Goal: Task Accomplishment & Management: Complete application form

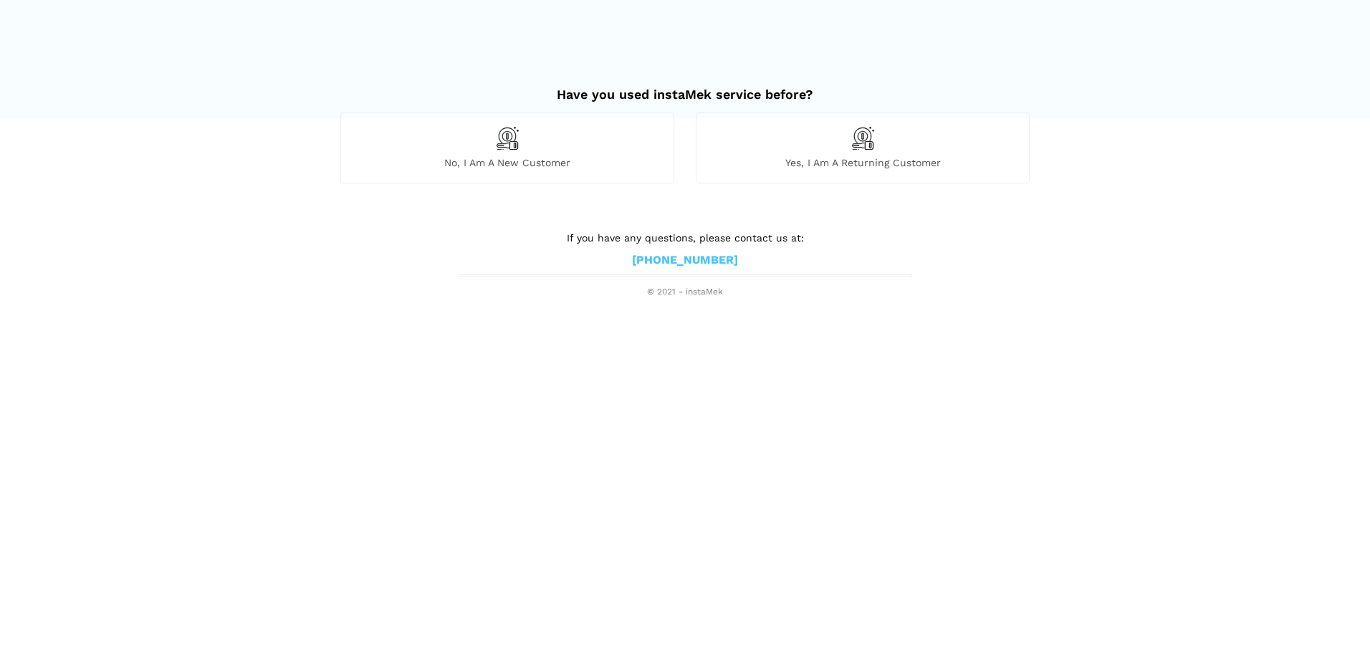
click at [527, 160] on span "No, I am a new customer" at bounding box center [507, 162] width 332 height 13
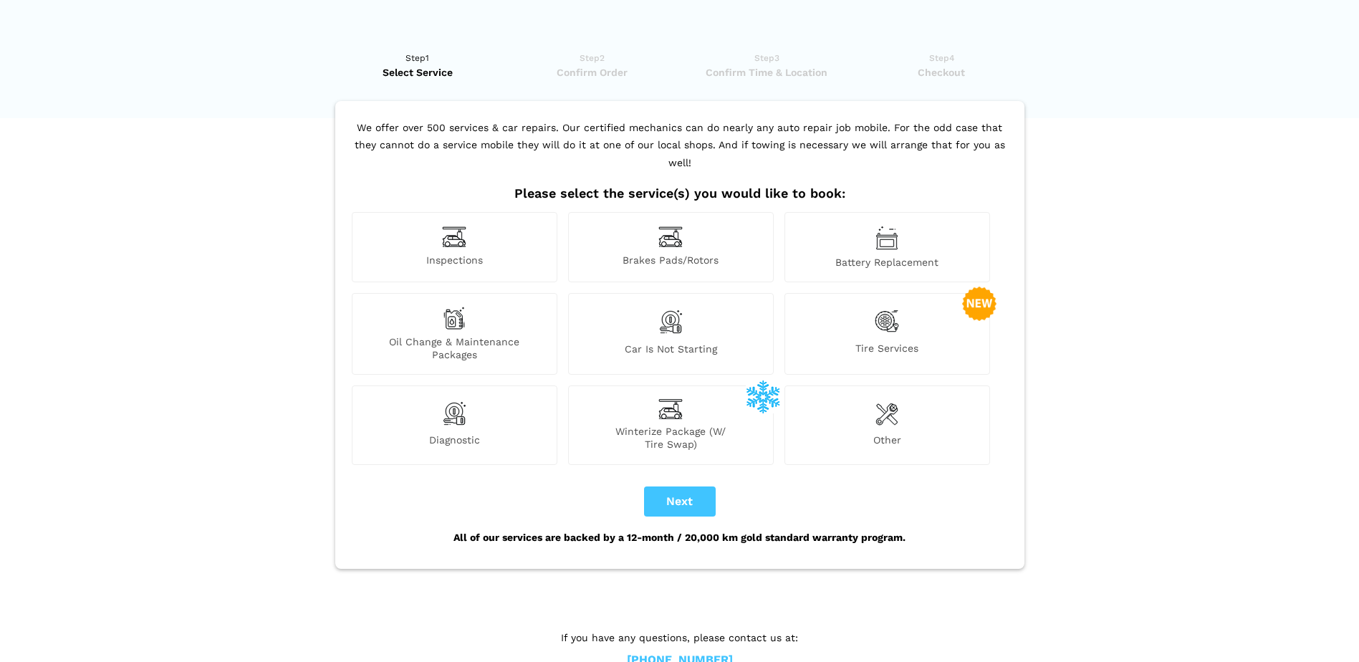
click at [683, 426] on span "Winterize Package (W/ Tire Swap)" at bounding box center [671, 438] width 204 height 26
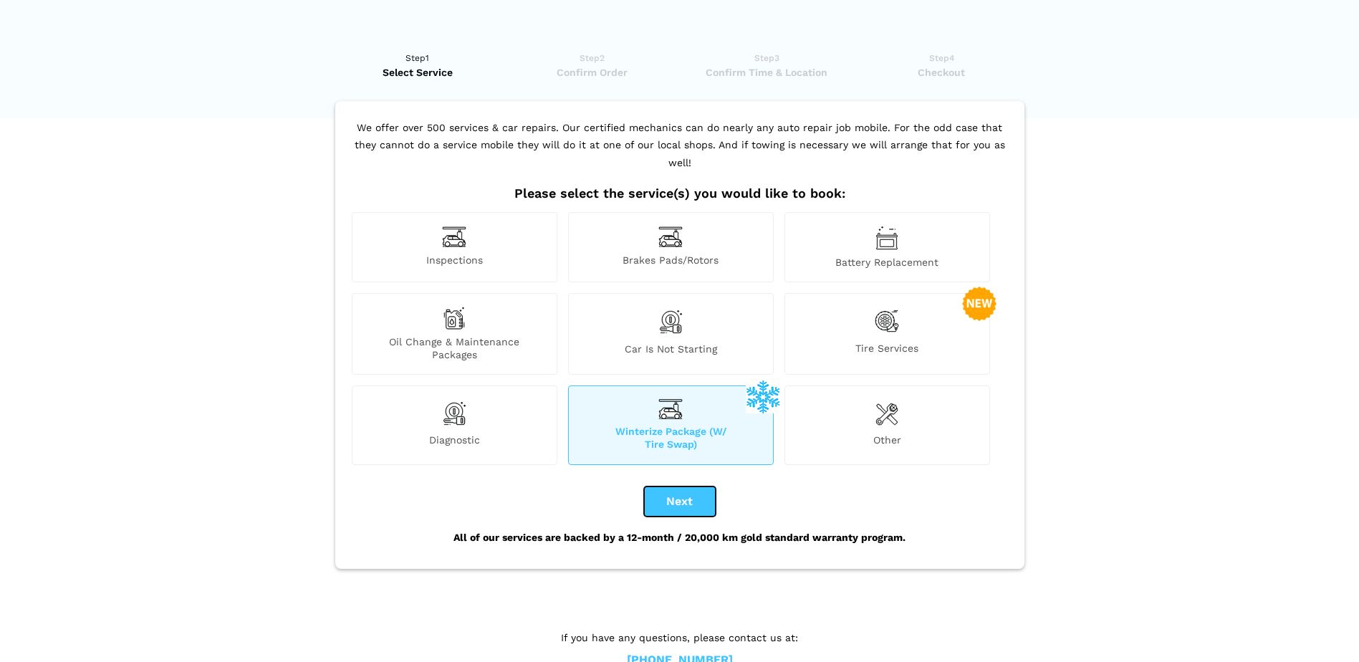
click at [688, 489] on button "Next" at bounding box center [680, 501] width 72 height 30
checkbox input "true"
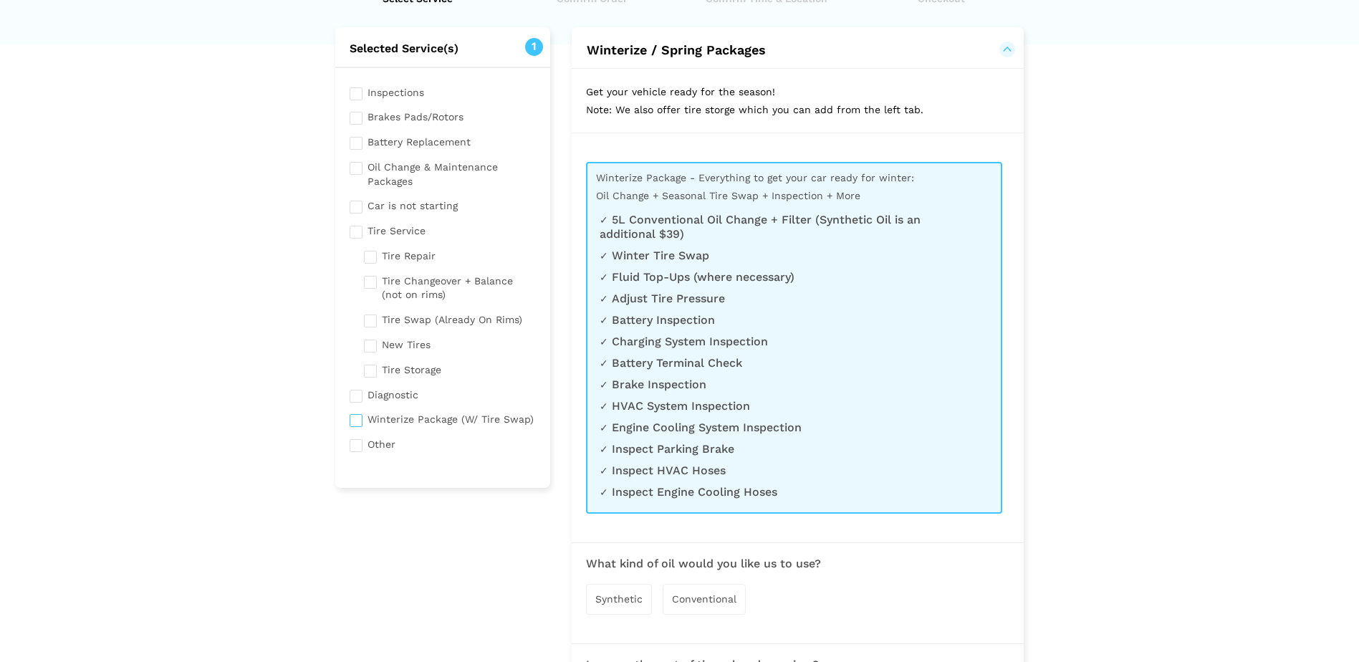
scroll to position [215, 0]
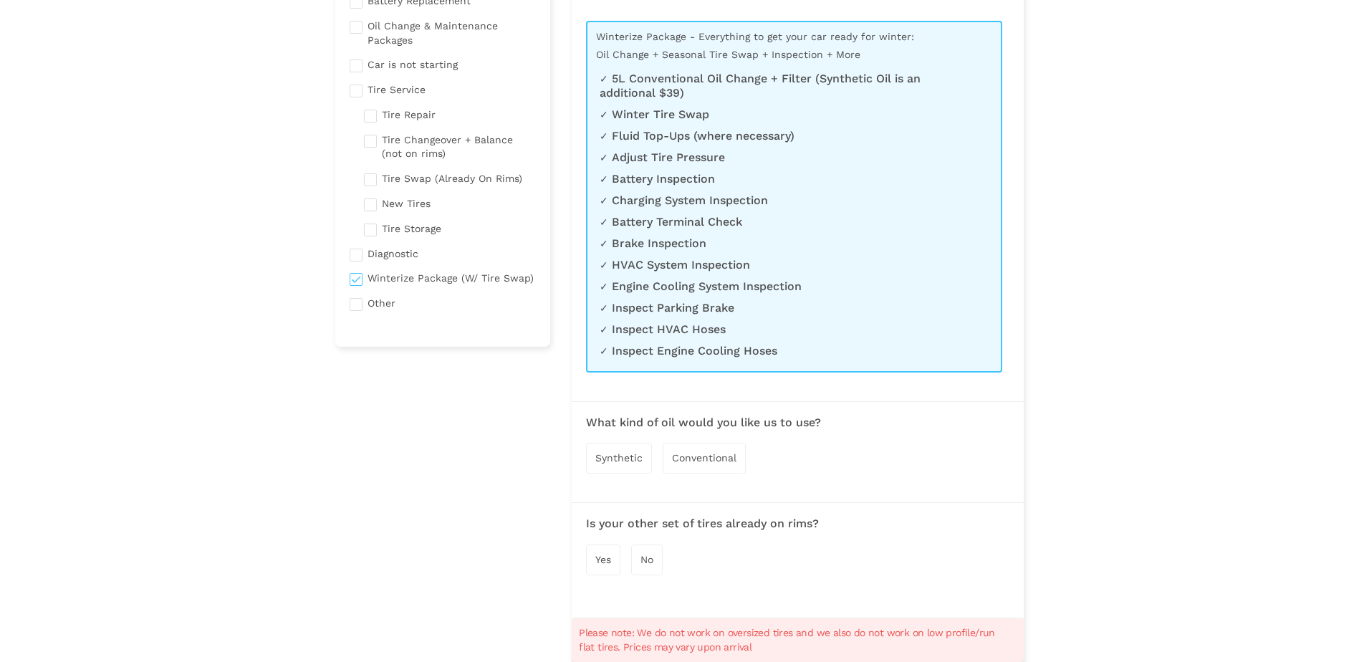
click at [615, 456] on span "Synthetic" at bounding box center [618, 457] width 47 height 11
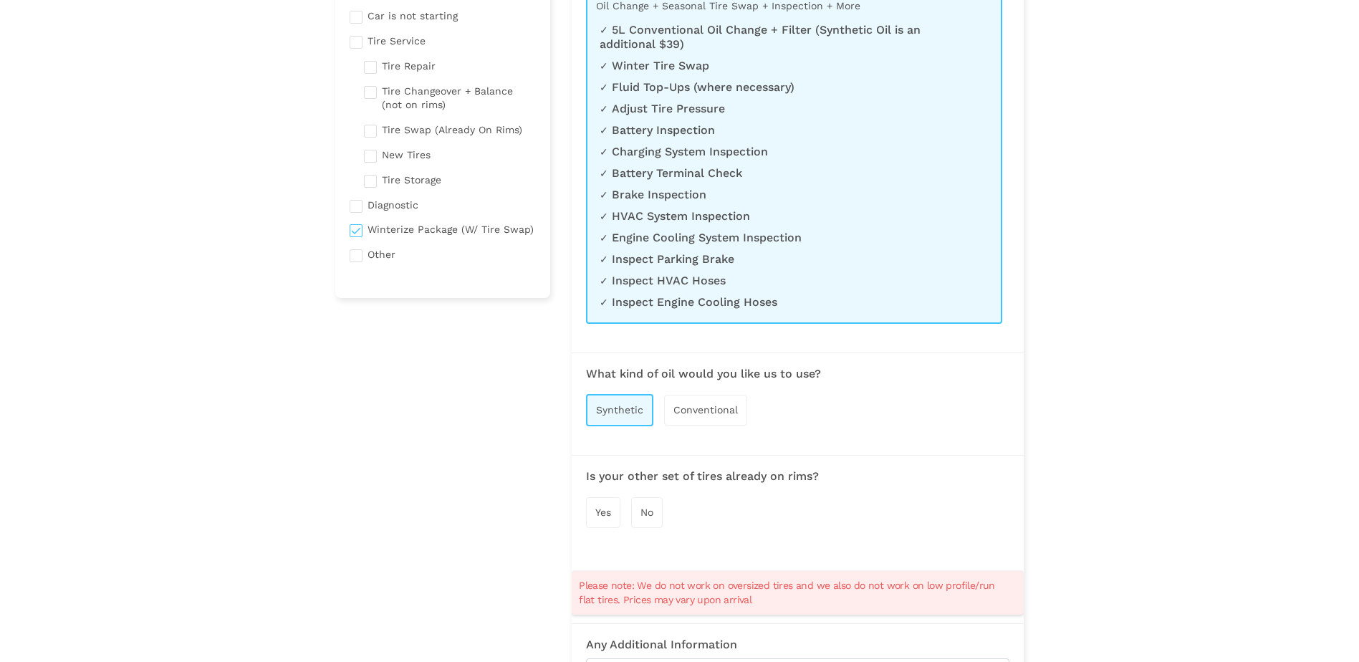
scroll to position [287, 0]
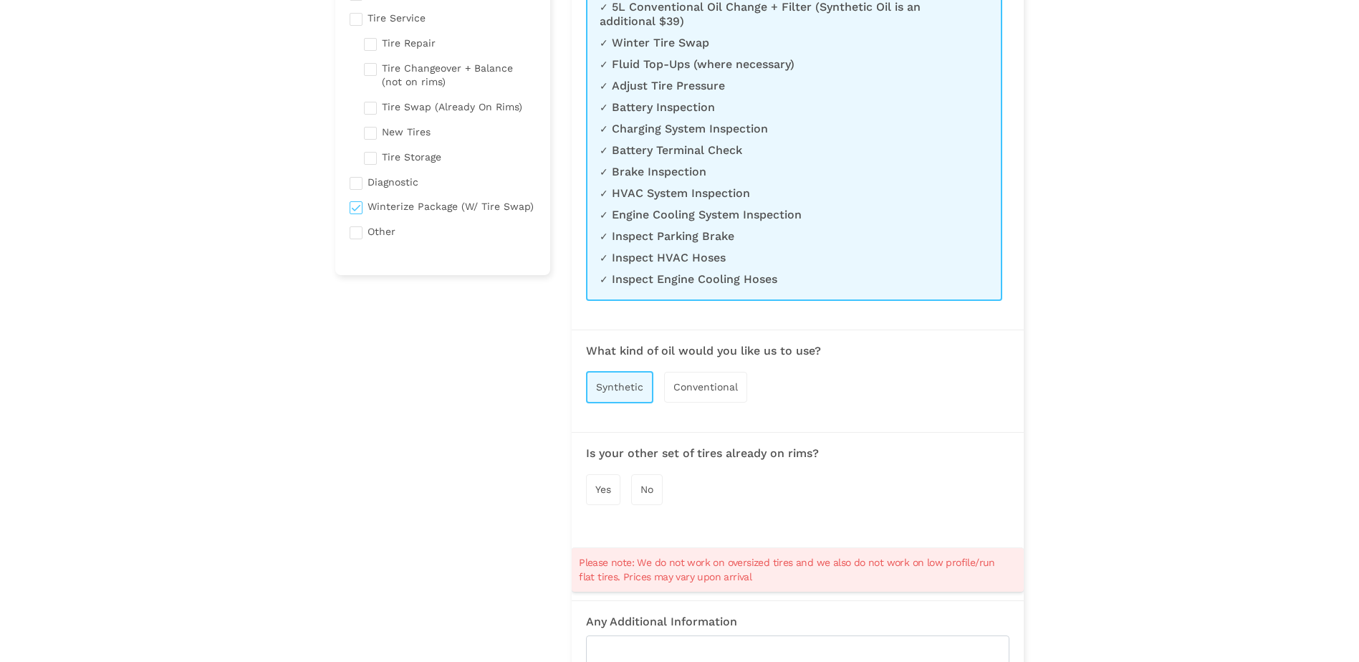
click at [651, 489] on span "No" at bounding box center [646, 489] width 13 height 11
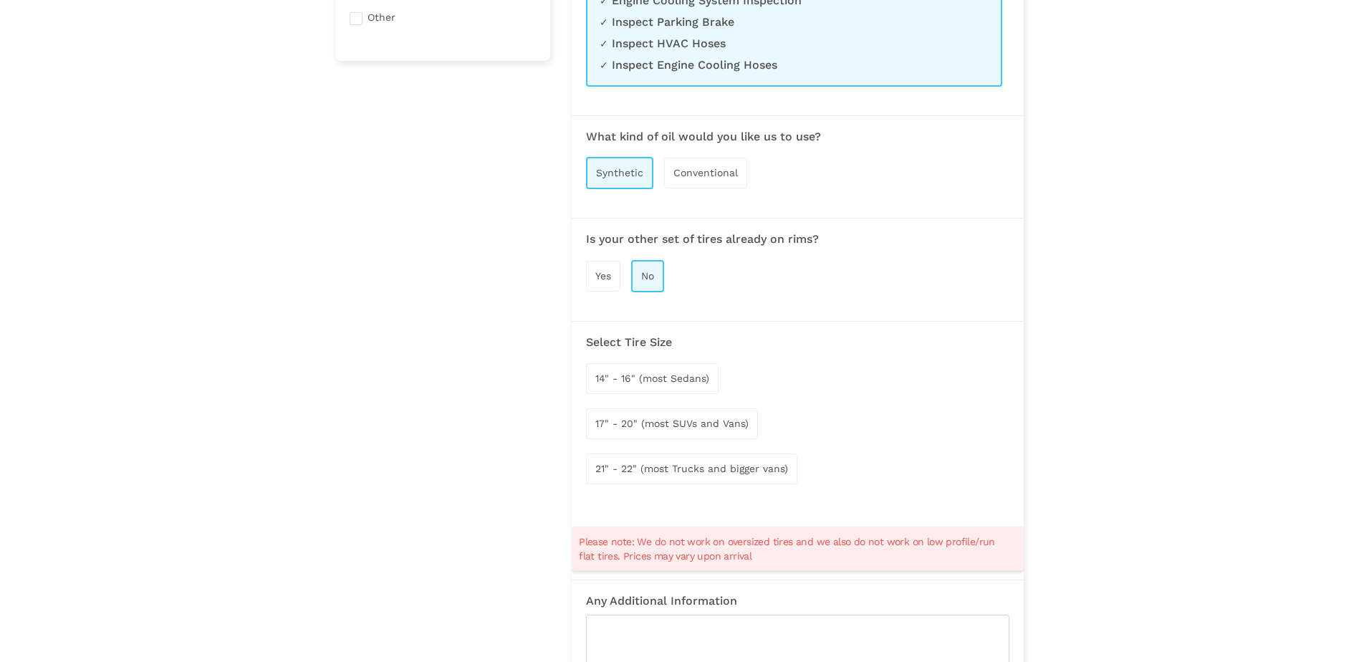
scroll to position [501, 0]
drag, startPoint x: 700, startPoint y: 431, endPoint x: 832, endPoint y: 416, distance: 133.3
click at [699, 431] on div "17" - 20" (most SUVs and Vans)" at bounding box center [672, 423] width 172 height 31
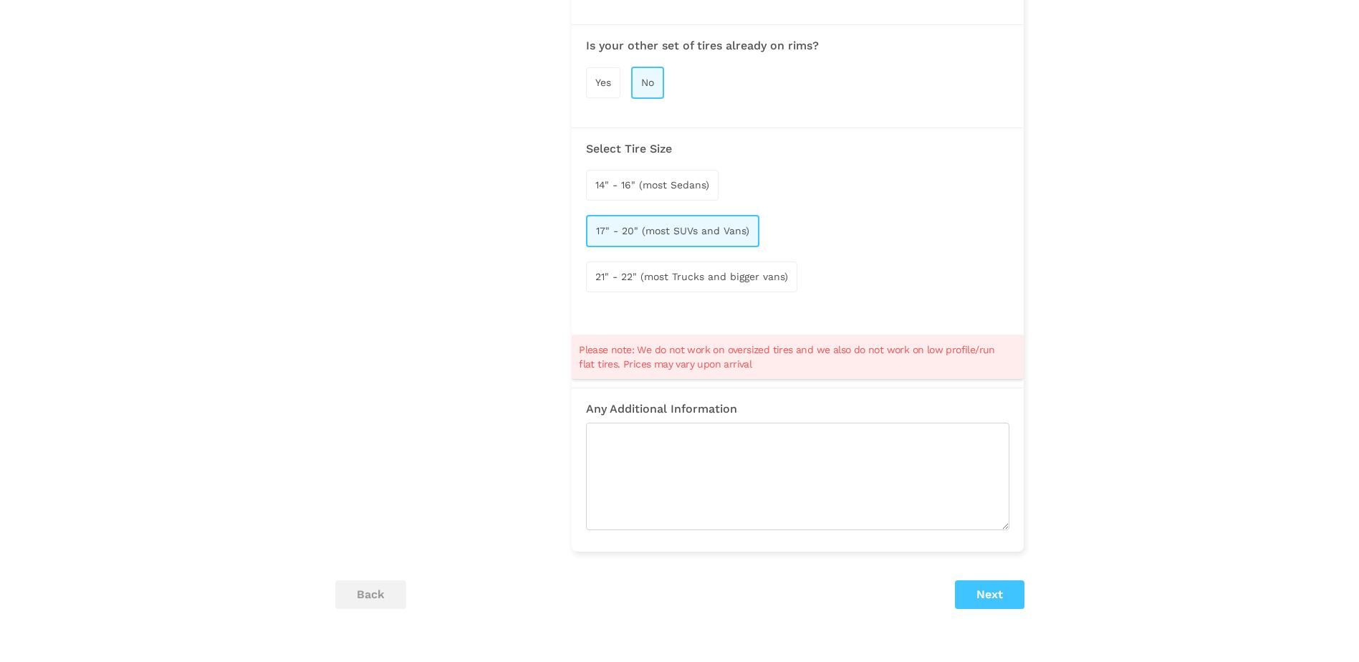
scroll to position [716, 0]
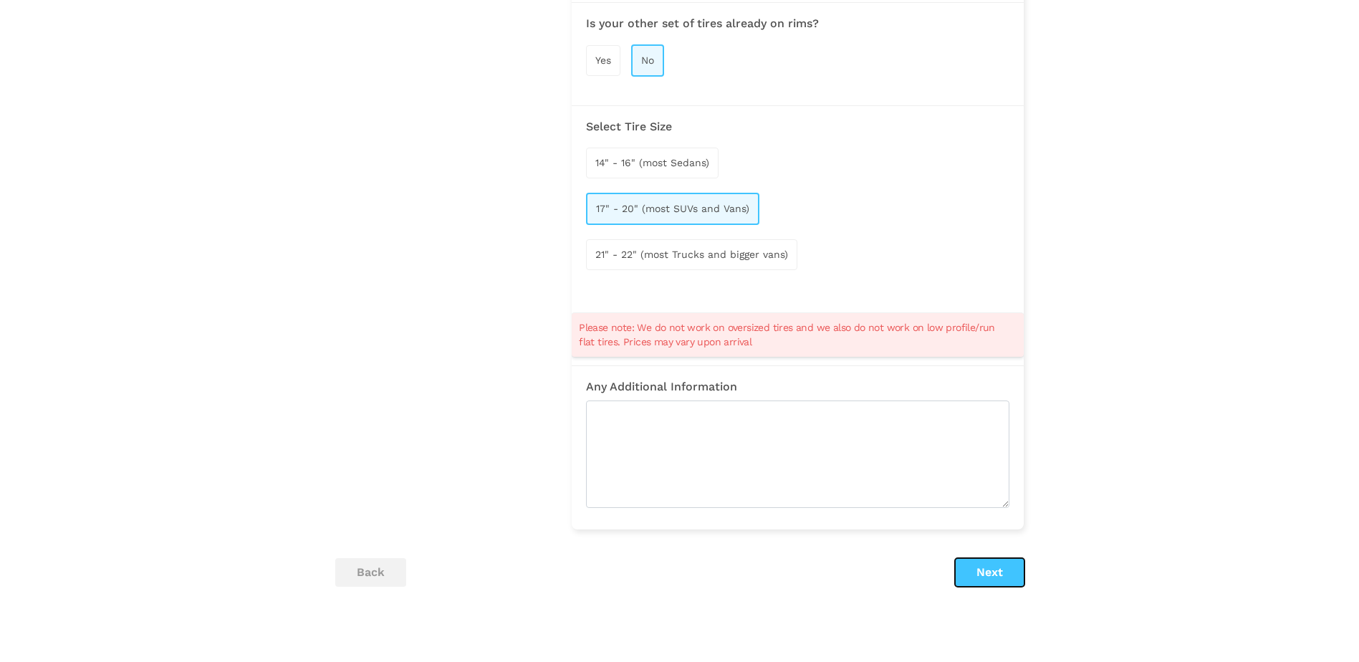
click at [966, 571] on button "Next" at bounding box center [989, 572] width 69 height 29
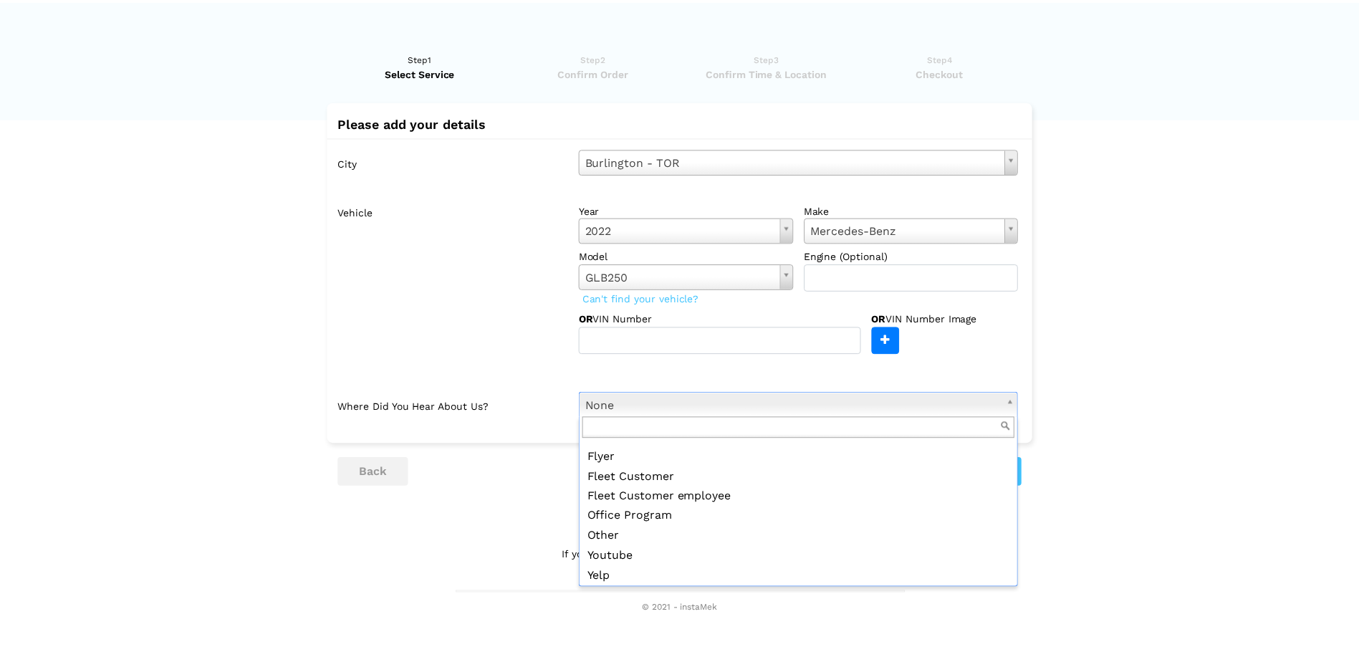
scroll to position [155, 0]
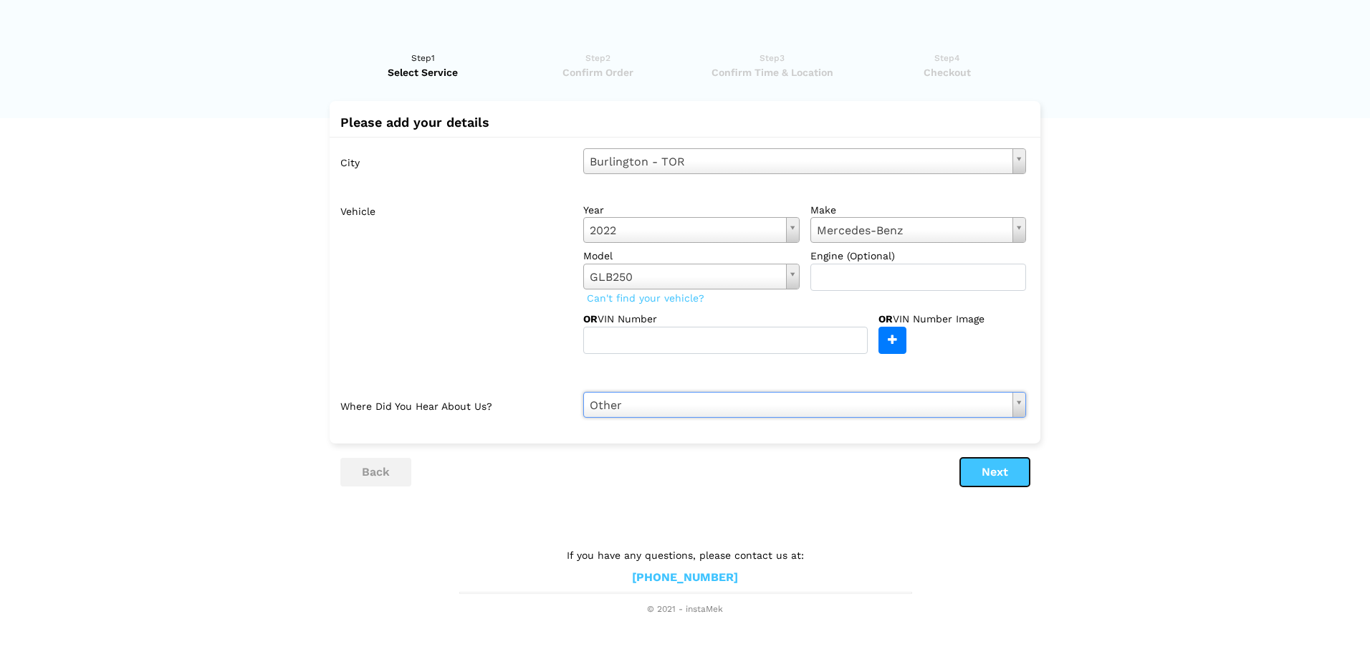
click at [991, 473] on button "Next" at bounding box center [994, 472] width 69 height 29
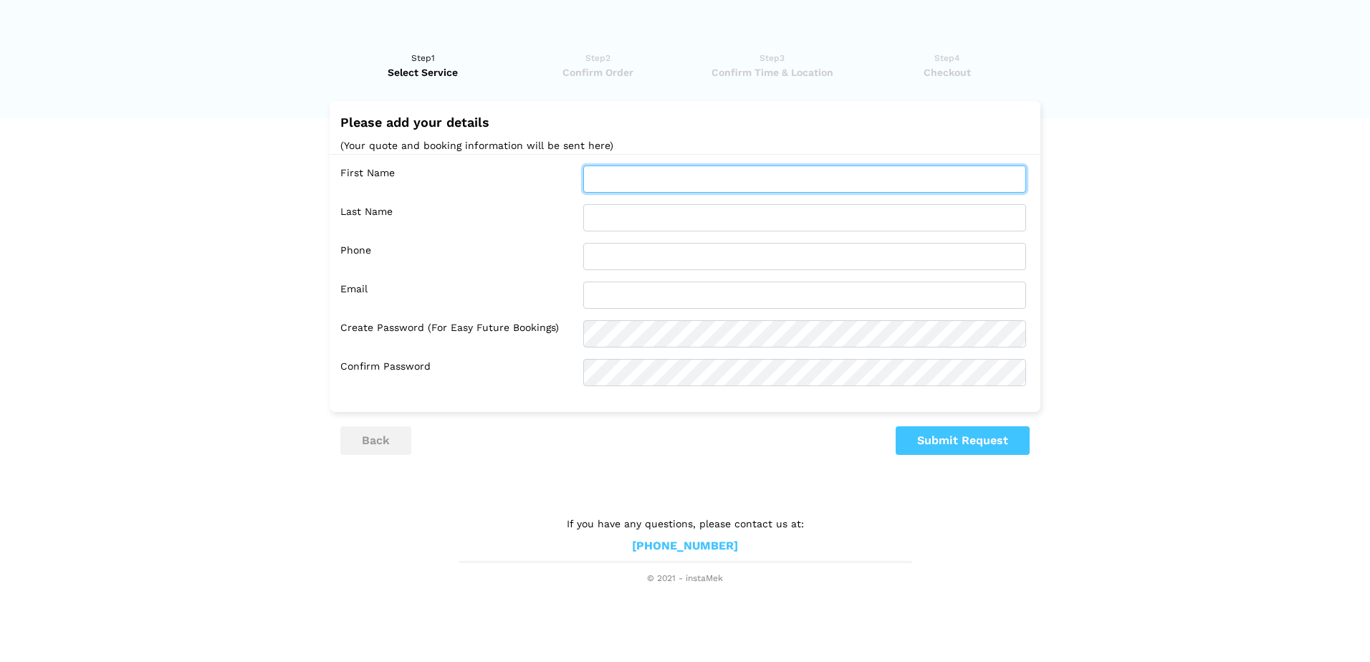
click at [610, 181] on input "text" at bounding box center [804, 178] width 443 height 27
type input "[PERSON_NAME]"
type input "Feric"
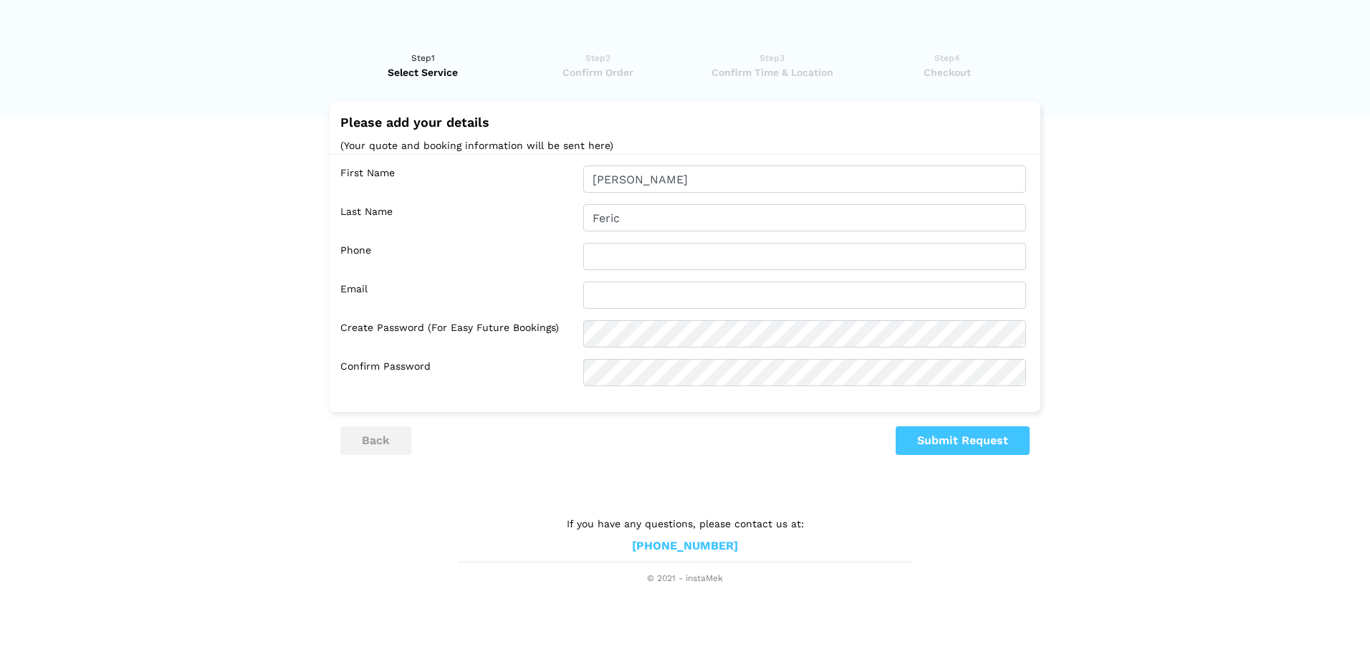
type input "9058089353"
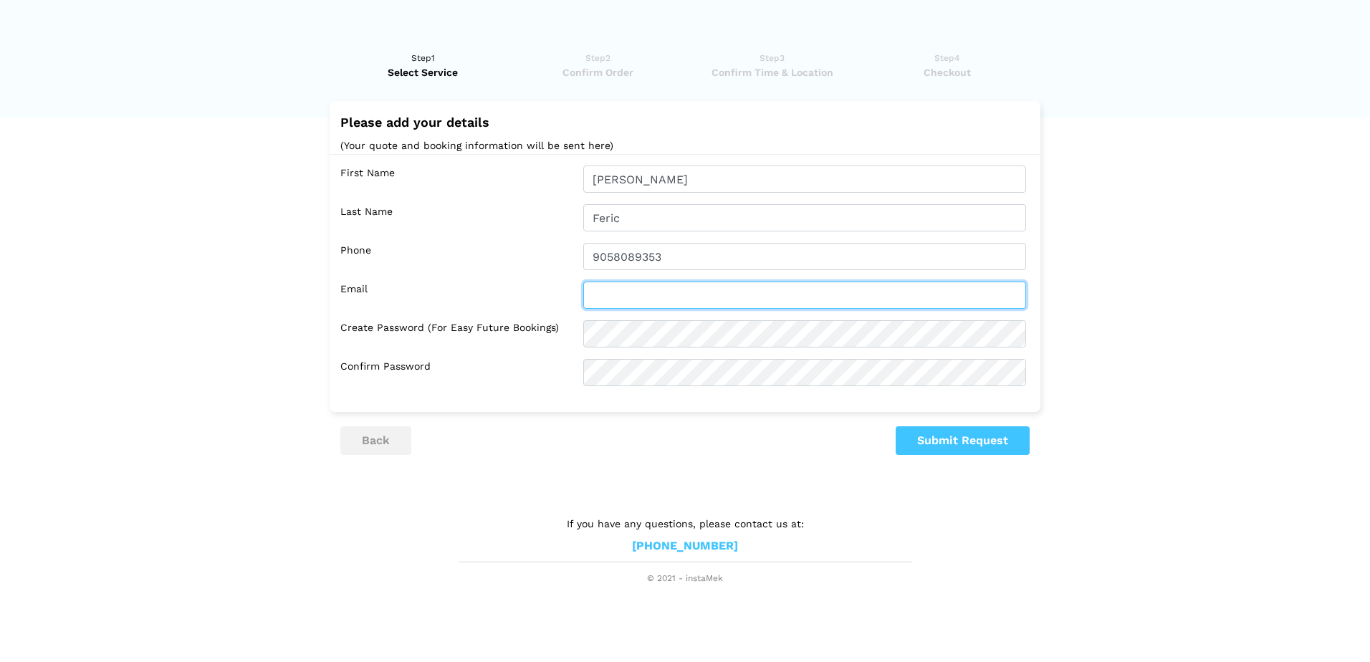
type input "[PERSON_NAME][EMAIL_ADDRESS][DOMAIN_NAME]"
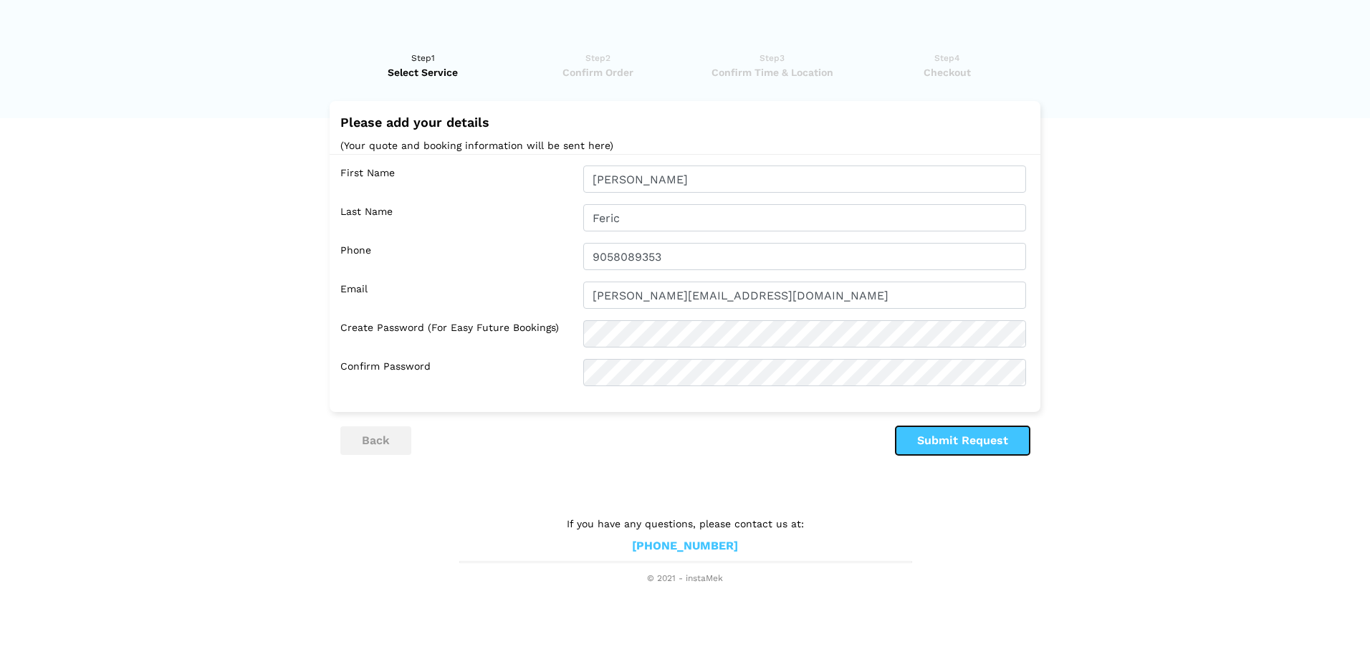
click at [972, 449] on button "Submit Request" at bounding box center [962, 440] width 134 height 29
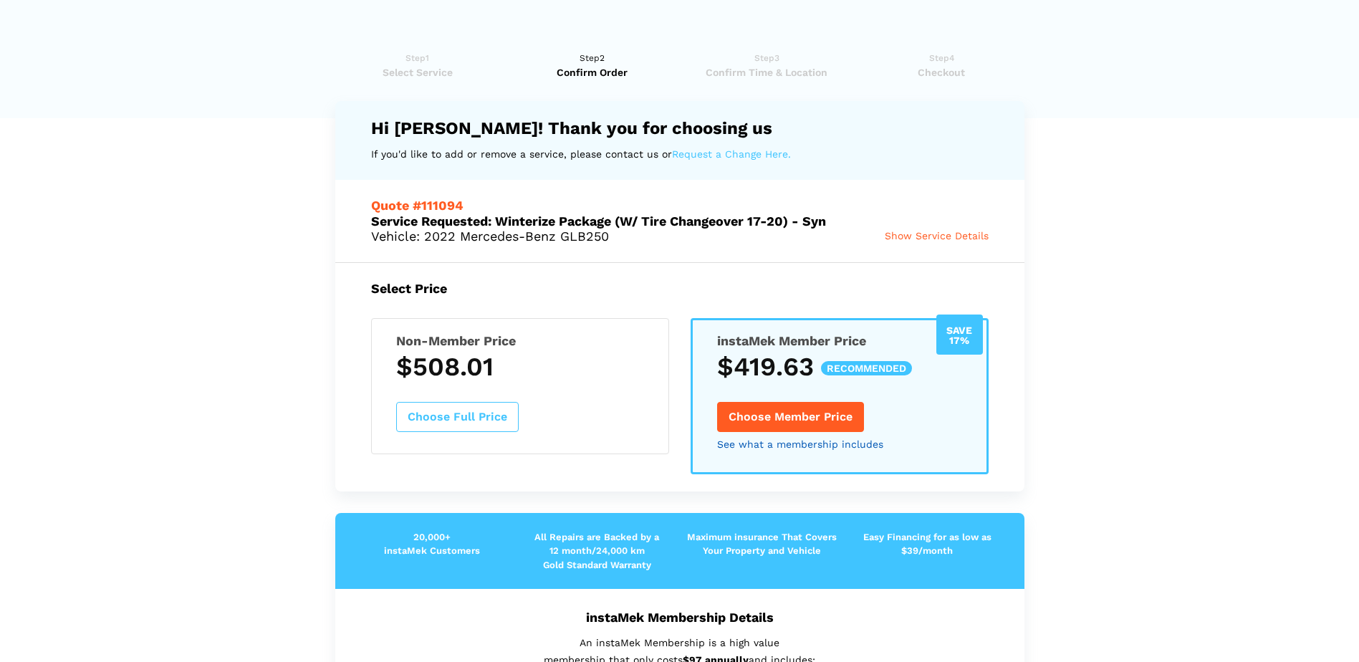
click at [755, 445] on link "See what a membership includes" at bounding box center [800, 444] width 166 height 10
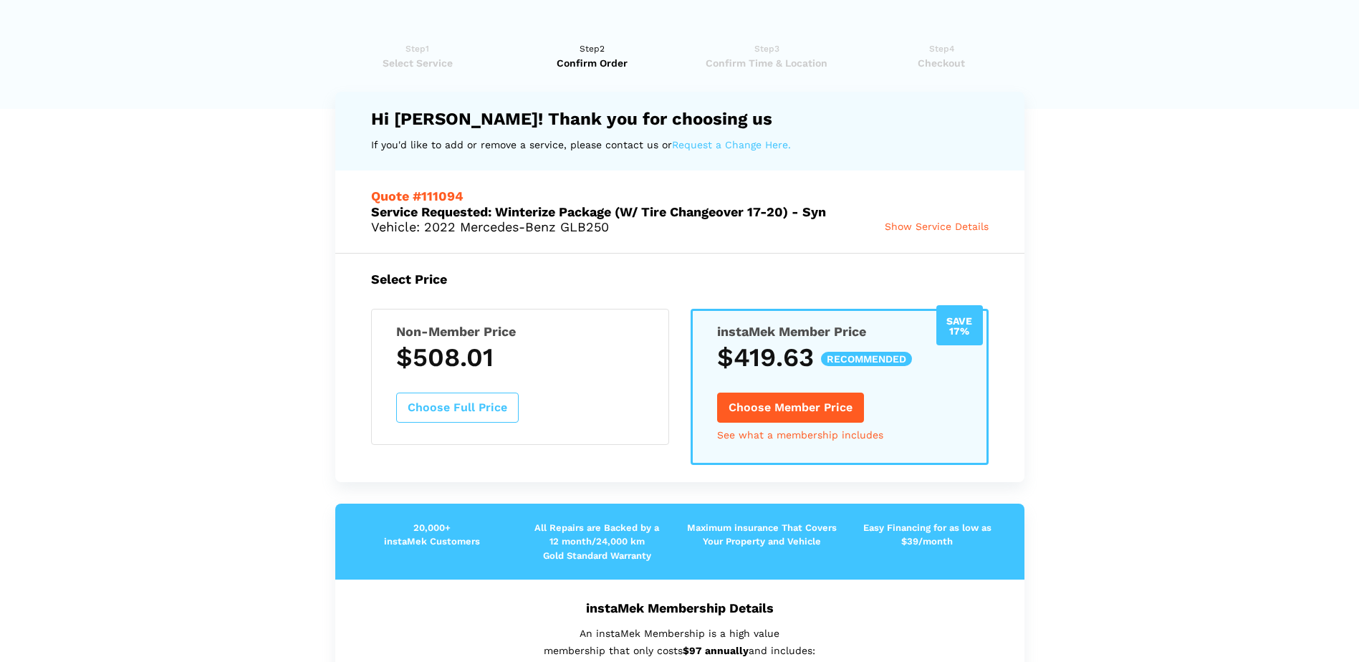
scroll to position [0, 0]
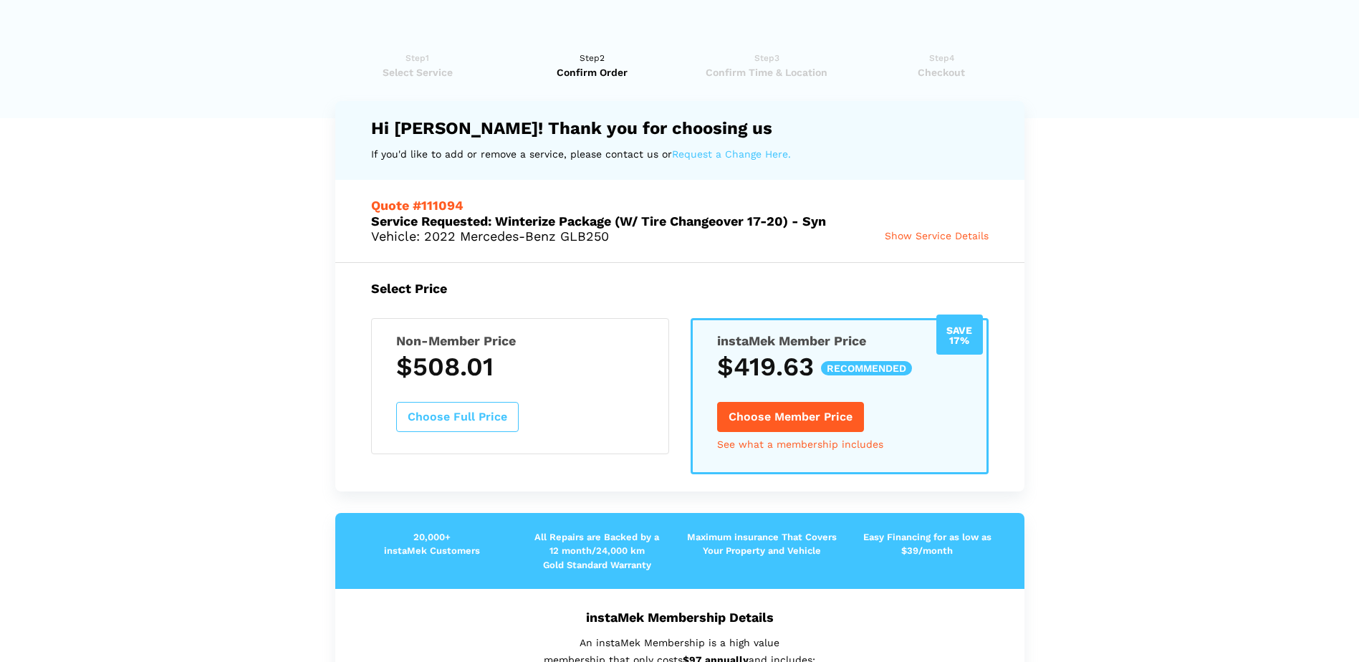
click at [472, 414] on button "Choose Full Price" at bounding box center [457, 417] width 122 height 30
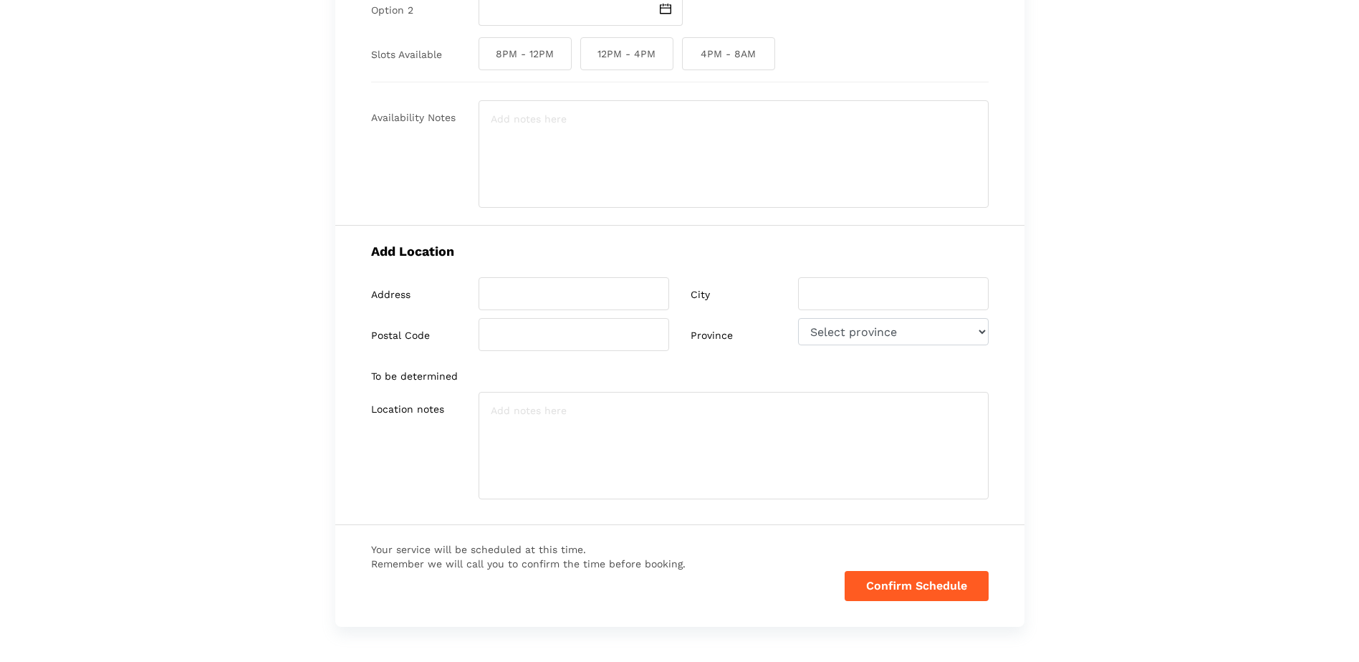
scroll to position [362, 0]
